Goal: Task Accomplishment & Management: Manage account settings

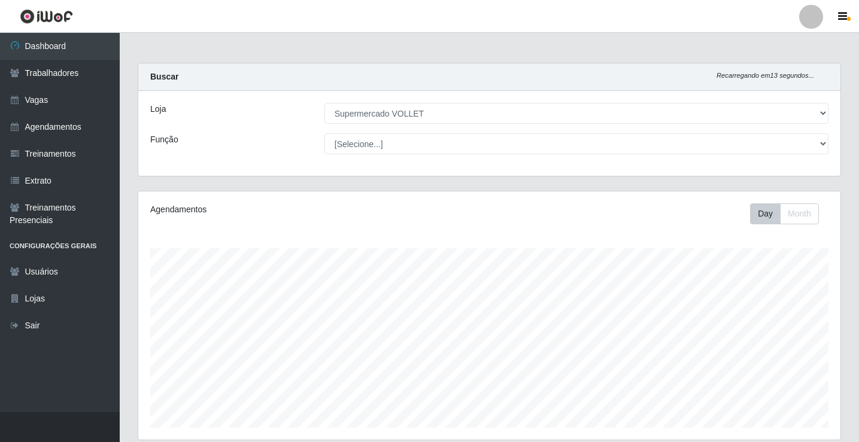
select select "72"
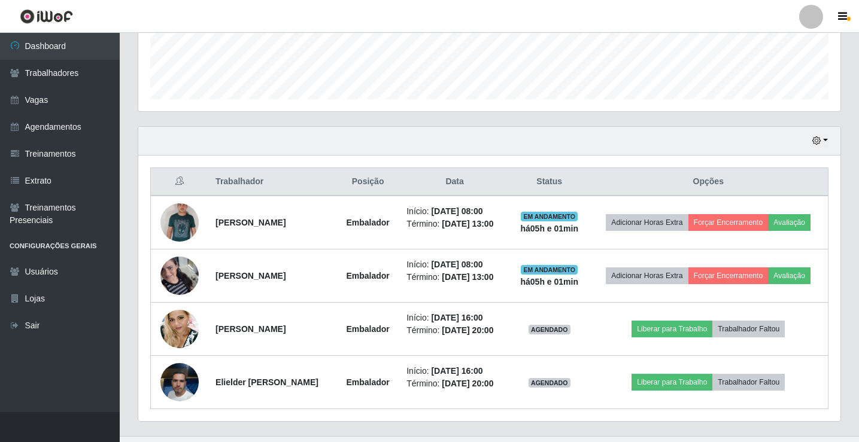
scroll to position [388, 0]
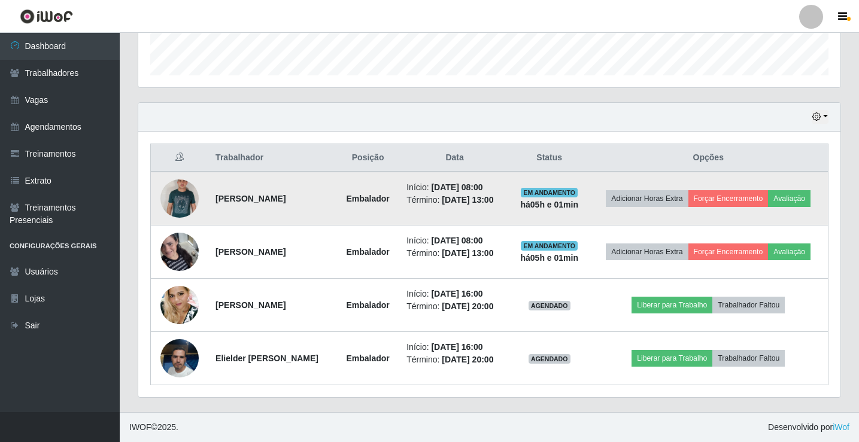
click at [327, 172] on td "[PERSON_NAME]" at bounding box center [272, 199] width 128 height 54
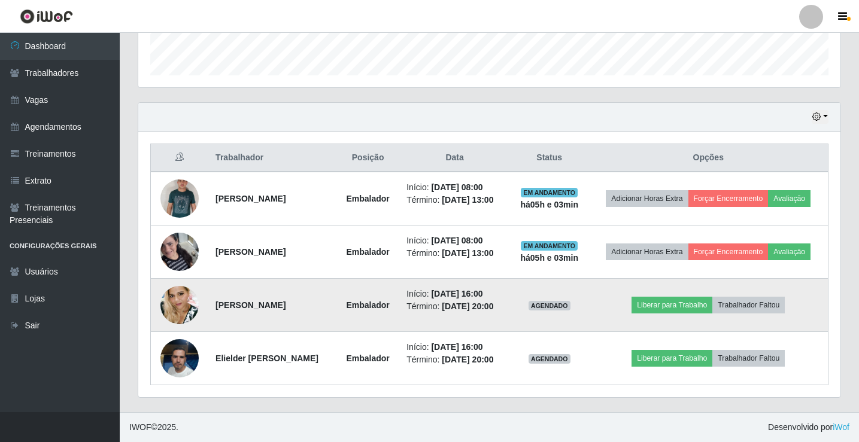
scroll to position [328, 0]
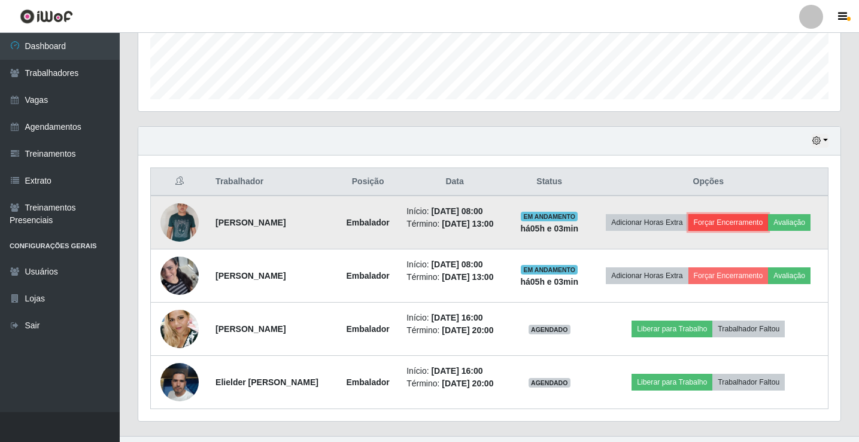
click at [764, 224] on button "Forçar Encerramento" at bounding box center [728, 222] width 80 height 17
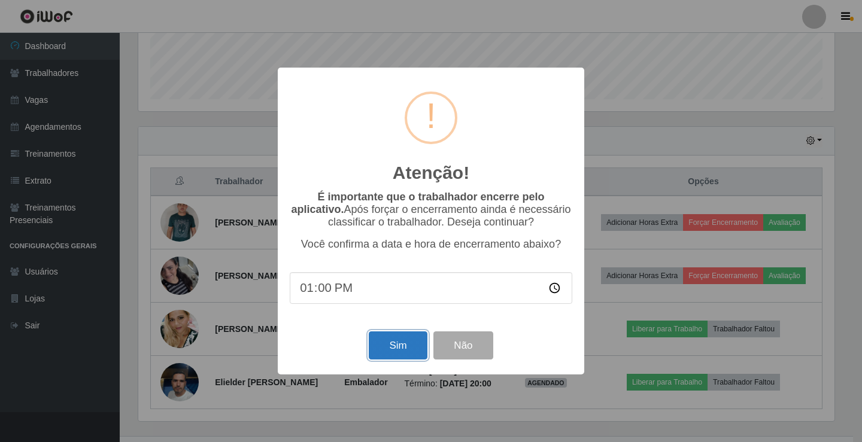
click at [412, 351] on button "Sim" at bounding box center [398, 345] width 58 height 28
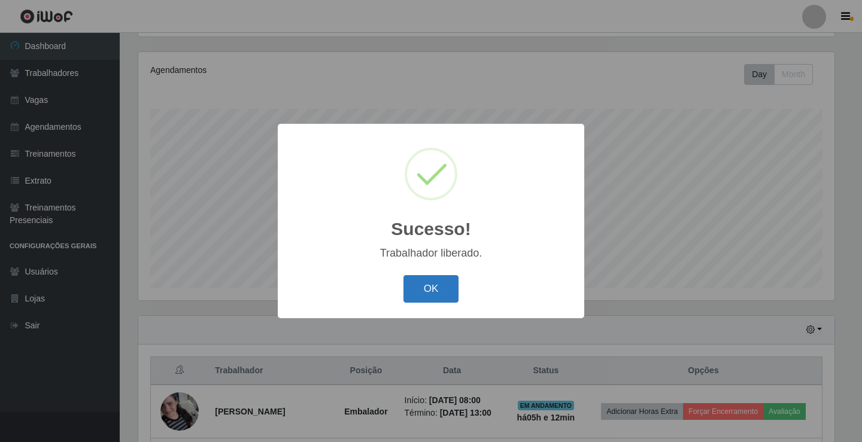
click at [441, 299] on button "OK" at bounding box center [431, 289] width 56 height 28
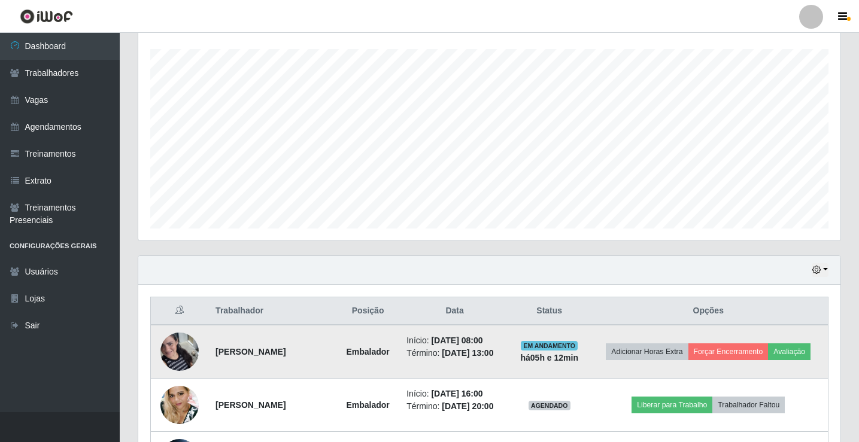
scroll to position [326, 0]
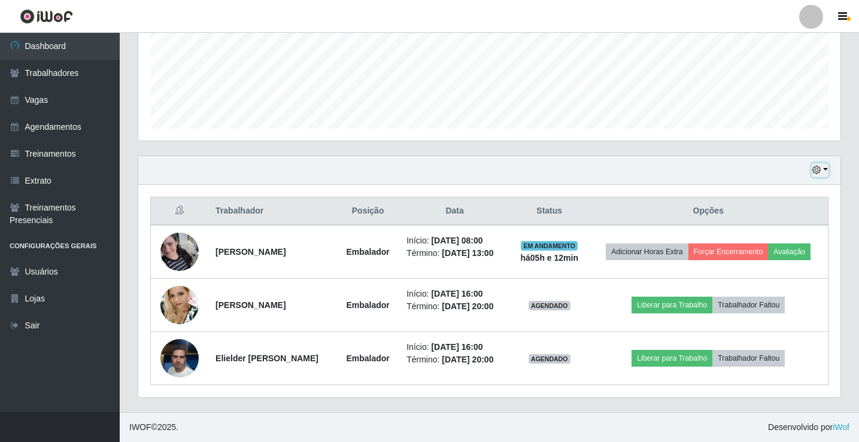
click at [822, 163] on button "button" at bounding box center [819, 170] width 17 height 14
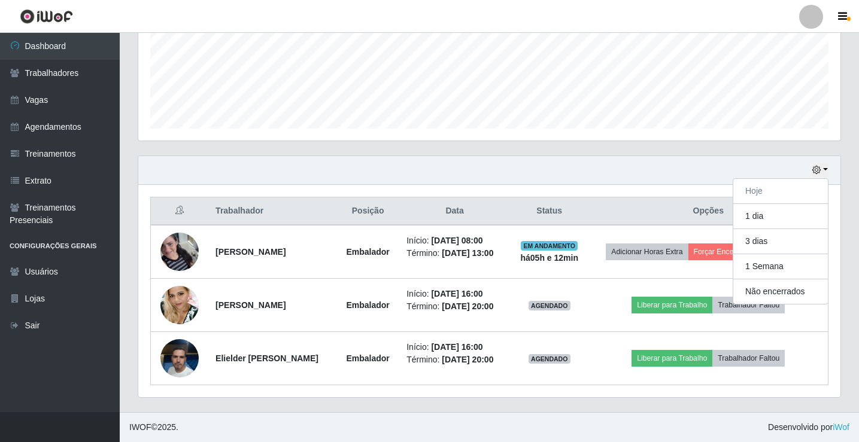
click at [278, 156] on div "Hoje 1 dia 3 dias 1 Semana Não encerrados" at bounding box center [489, 170] width 702 height 29
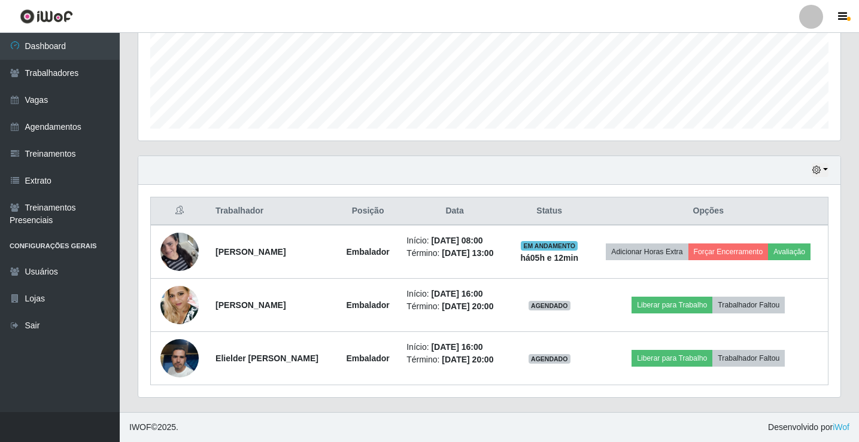
scroll to position [0, 0]
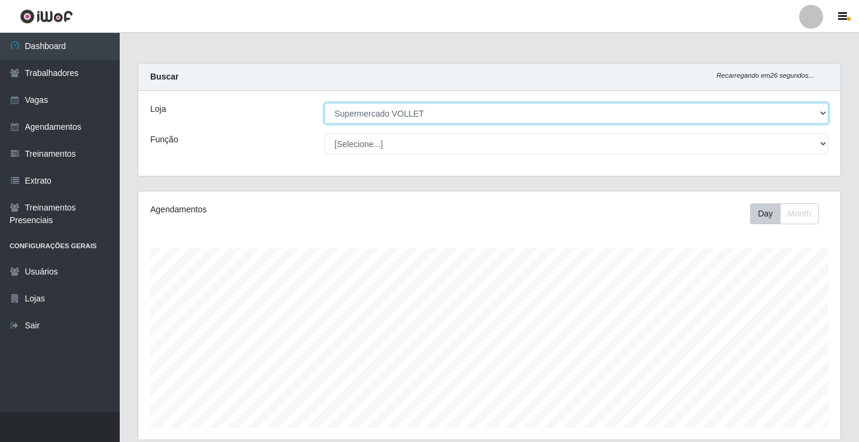
click at [388, 112] on select "[Selecione...] Supermercado VOLLET" at bounding box center [576, 113] width 504 height 21
click at [388, 111] on select "[Selecione...] Supermercado VOLLET" at bounding box center [576, 113] width 504 height 21
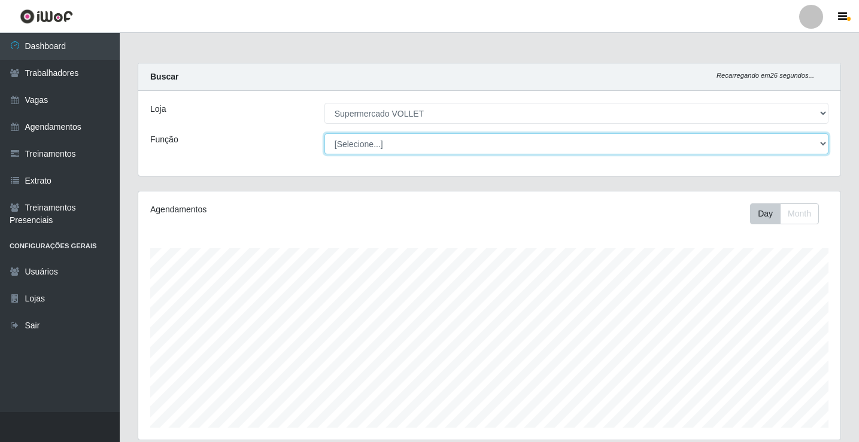
click at [390, 142] on select "[Selecione...] ASG ASG + ASG ++ Embalador Embalador + Embalador ++ Repositor Re…" at bounding box center [576, 143] width 504 height 21
click at [324, 133] on select "[Selecione...] ASG ASG + ASG ++ Embalador Embalador + Embalador ++ Repositor Re…" at bounding box center [576, 143] width 504 height 21
click at [412, 142] on select "[Selecione...] ASG ASG + ASG ++ Embalador Embalador + Embalador ++ Repositor Re…" at bounding box center [576, 143] width 504 height 21
select select "[Selecione...]"
click at [324, 133] on select "[Selecione...] ASG ASG + ASG ++ Embalador Embalador + Embalador ++ Repositor Re…" at bounding box center [576, 143] width 504 height 21
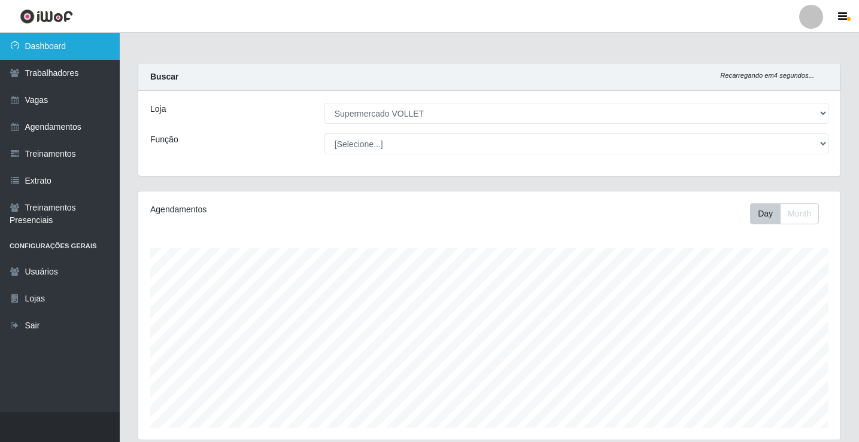
click at [87, 50] on link "Dashboard" at bounding box center [60, 46] width 120 height 27
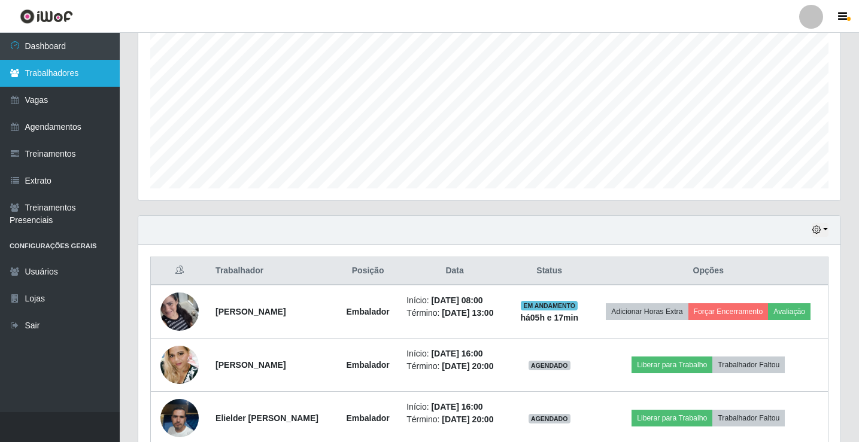
scroll to position [326, 0]
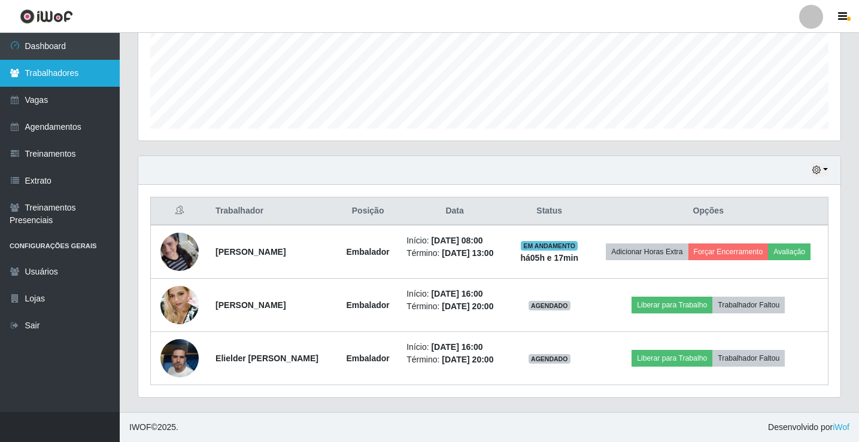
click at [98, 78] on link "Trabalhadores" at bounding box center [60, 73] width 120 height 27
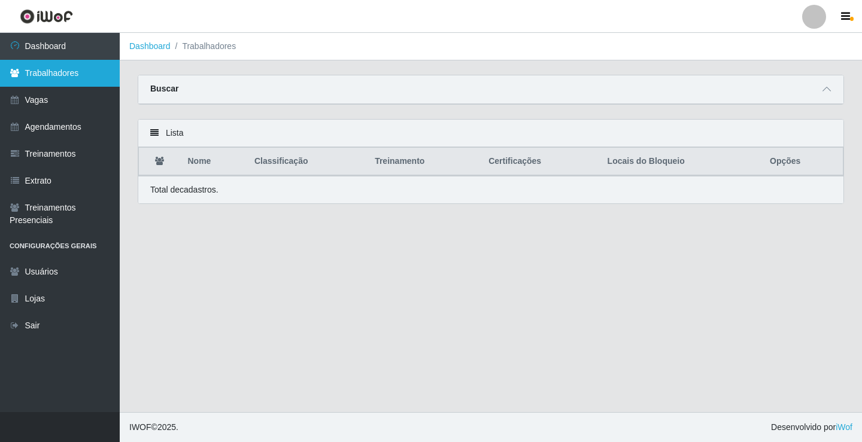
click at [98, 78] on link "Trabalhadores" at bounding box center [60, 73] width 120 height 27
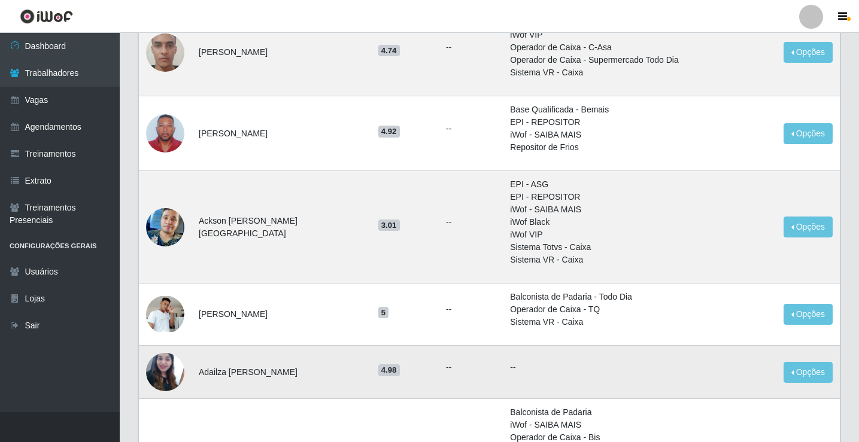
scroll to position [239, 0]
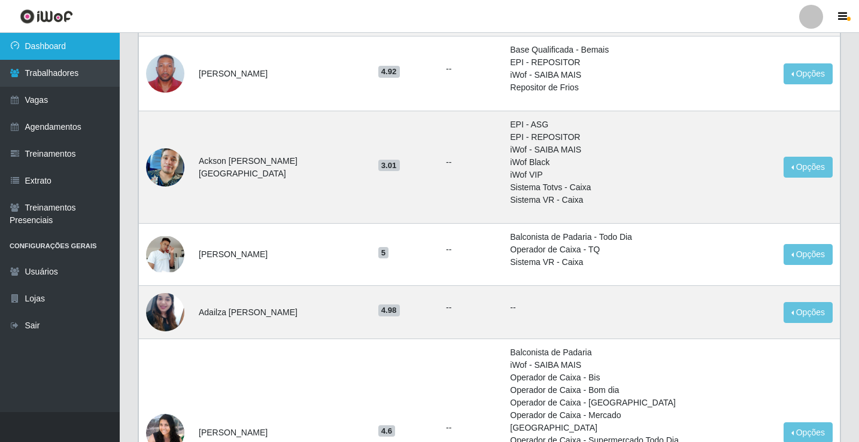
click at [68, 42] on link "Dashboard" at bounding box center [60, 46] width 120 height 27
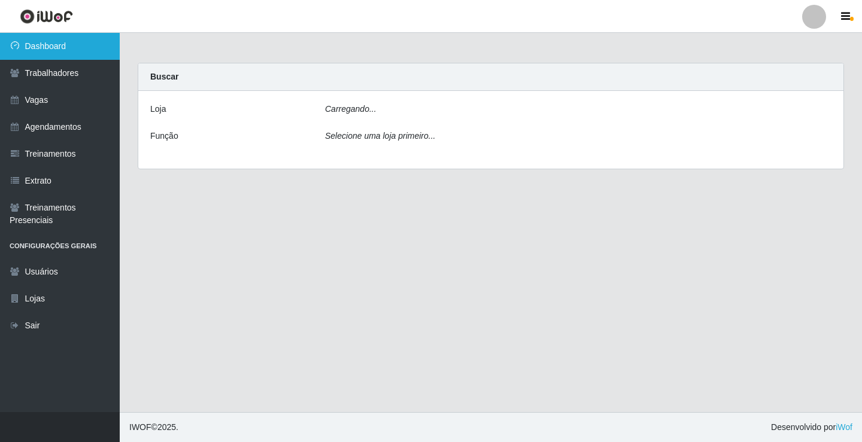
click at [68, 42] on link "Dashboard" at bounding box center [60, 46] width 120 height 27
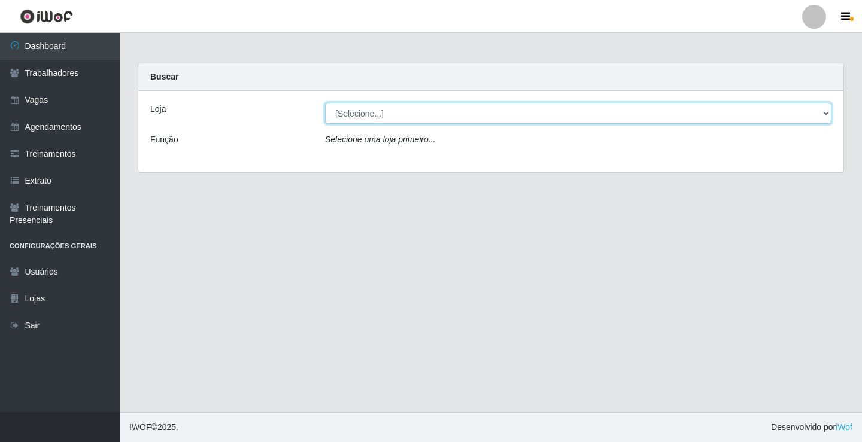
click at [829, 115] on select "[Selecione...] Supermercado VOLLET" at bounding box center [578, 113] width 506 height 21
select select "72"
click at [325, 103] on select "[Selecione...] Supermercado VOLLET" at bounding box center [578, 113] width 506 height 21
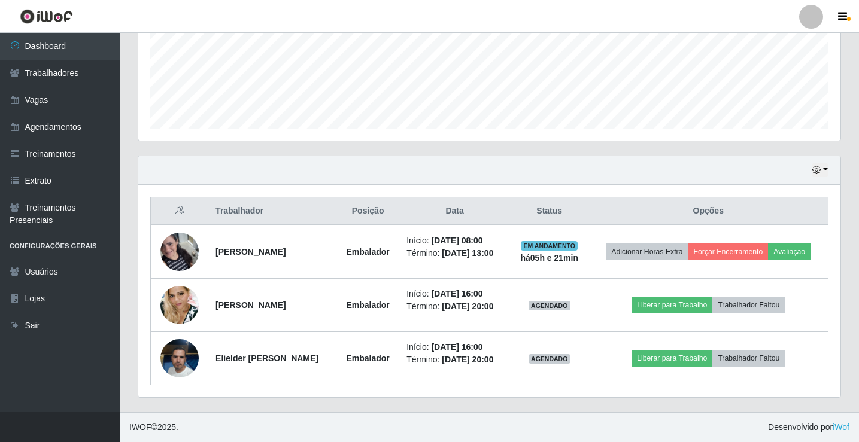
scroll to position [326, 0]
click at [84, 130] on link "Agendamentos" at bounding box center [60, 127] width 120 height 27
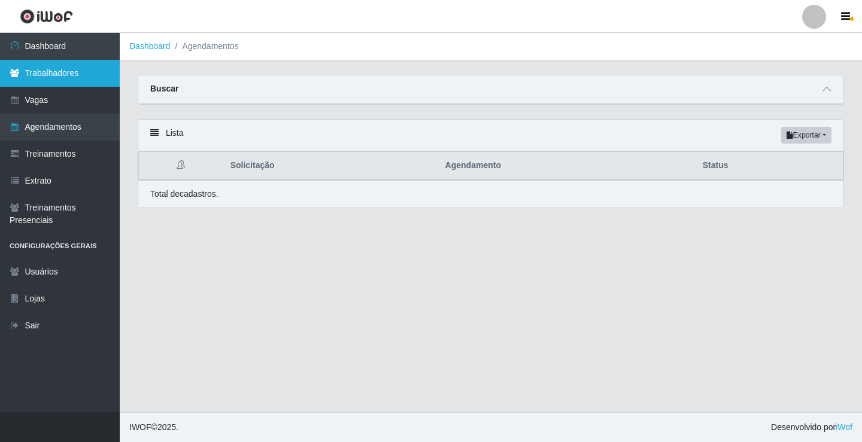
click at [71, 80] on link "Trabalhadores" at bounding box center [60, 73] width 120 height 27
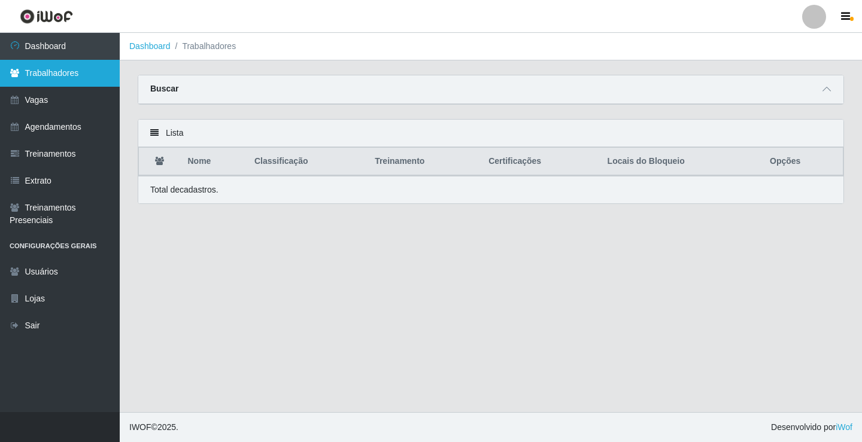
click at [71, 80] on link "Trabalhadores" at bounding box center [60, 73] width 120 height 27
